Goal: Task Accomplishment & Management: Manage account settings

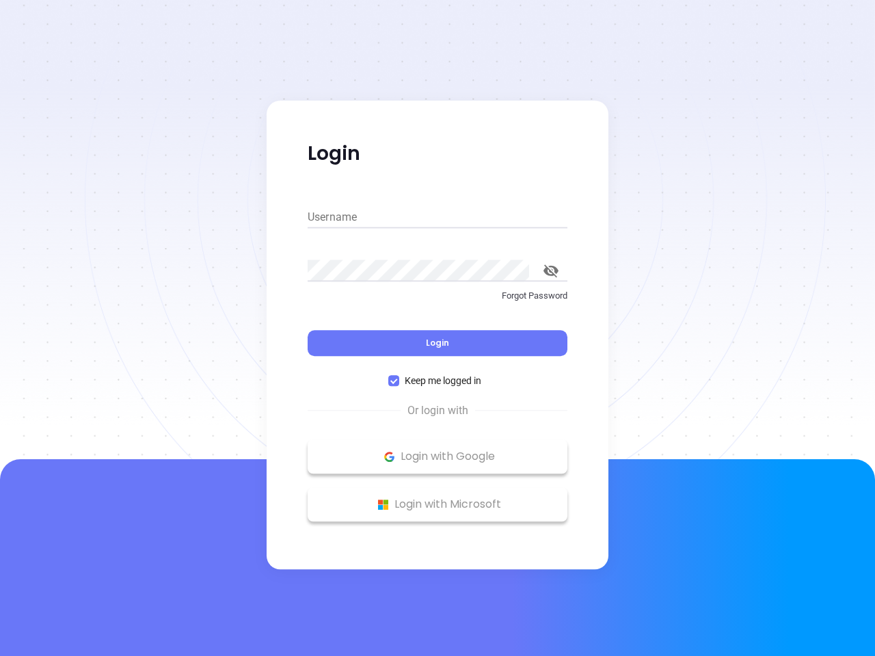
click at [437, 328] on div "Login" at bounding box center [438, 335] width 260 height 42
click at [437, 217] on input "Username" at bounding box center [438, 217] width 260 height 22
click at [551, 271] on icon "toggle password visibility" at bounding box center [550, 271] width 15 height 13
click at [437, 343] on span "Login" at bounding box center [437, 343] width 23 height 12
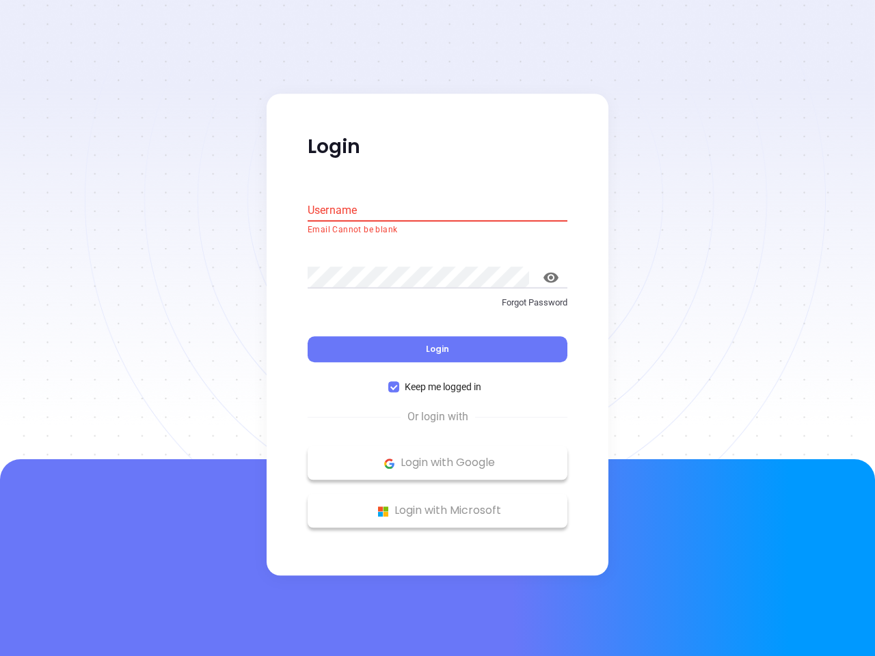
click at [437, 381] on span "Keep me logged in" at bounding box center [442, 387] width 87 height 15
click at [399, 382] on input "Keep me logged in" at bounding box center [393, 387] width 11 height 11
checkbox input "false"
click at [437, 457] on p "Login with Google" at bounding box center [437, 463] width 246 height 21
click at [437, 504] on p "Login with Microsoft" at bounding box center [437, 511] width 246 height 21
